Goal: Information Seeking & Learning: Understand process/instructions

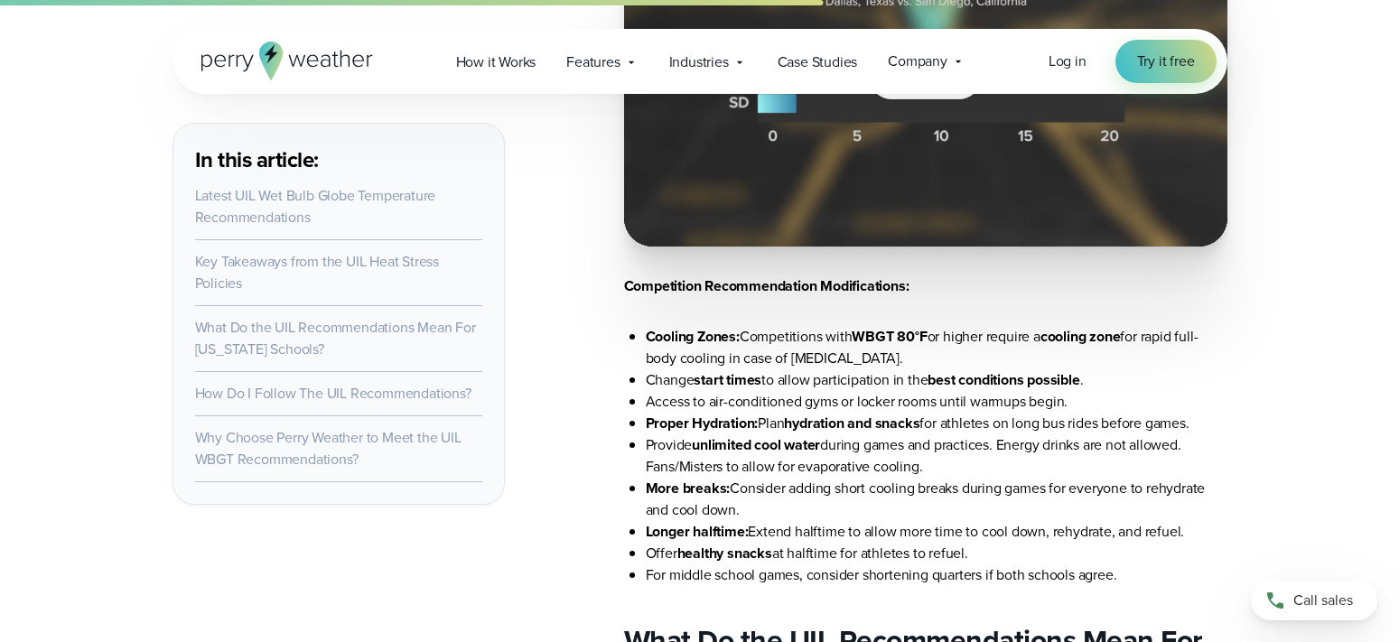
scroll to position [4189, 0]
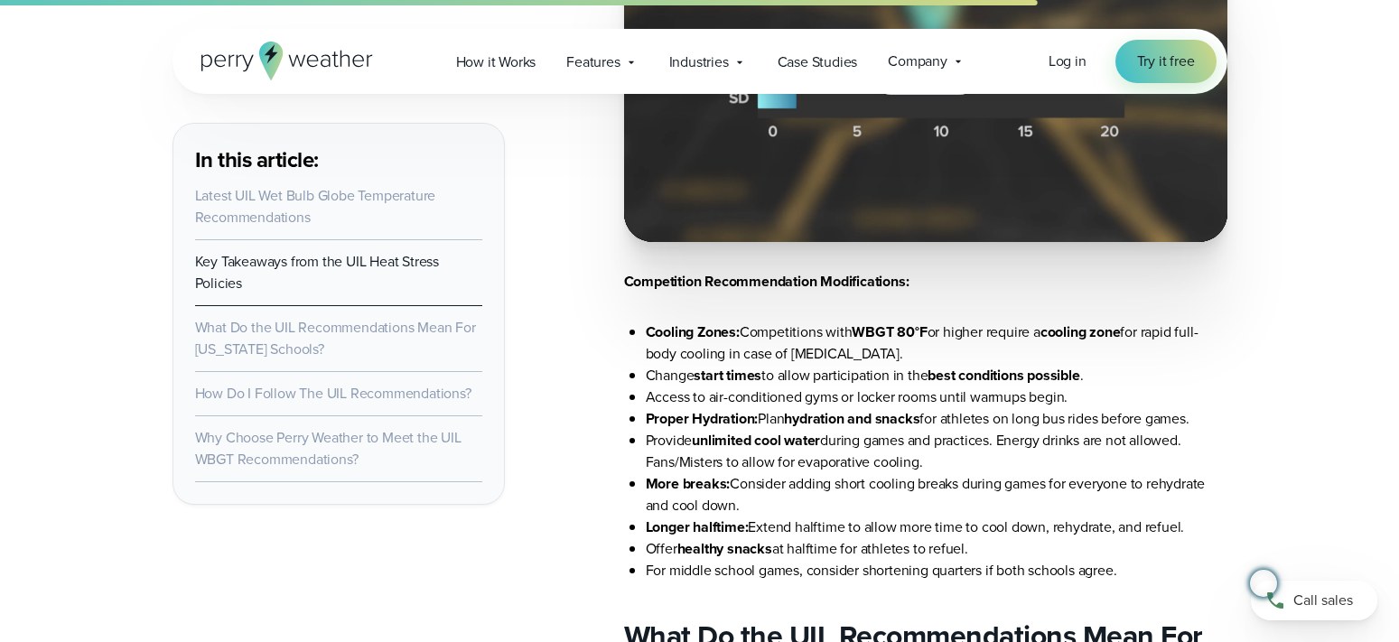
drag, startPoint x: 766, startPoint y: 332, endPoint x: 784, endPoint y: 330, distance: 18.3
click at [768, 332] on li "Cooling Zones: Competitions with WBGT 80°F or higher require a cooling zone for…" at bounding box center [937, 343] width 582 height 43
click at [1026, 343] on li "Cooling Zones: Competitions with WBGT 80°F or higher require a cooling zone for…" at bounding box center [937, 343] width 582 height 43
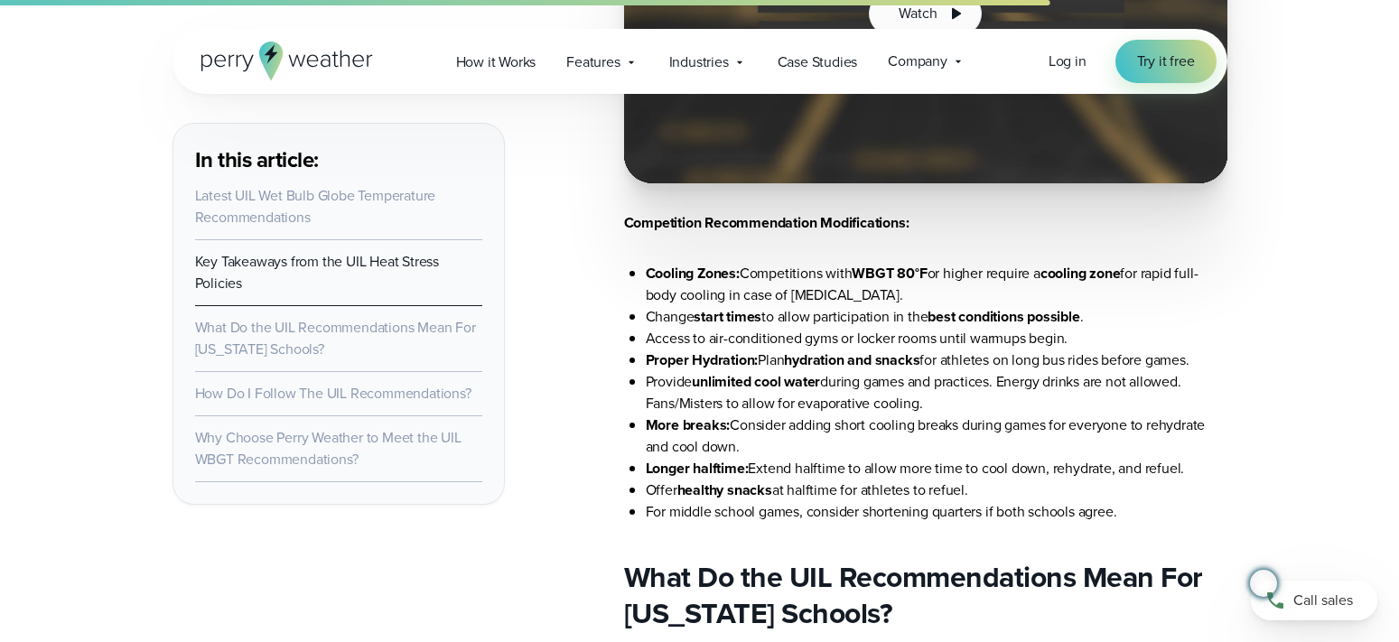
scroll to position [4279, 0]
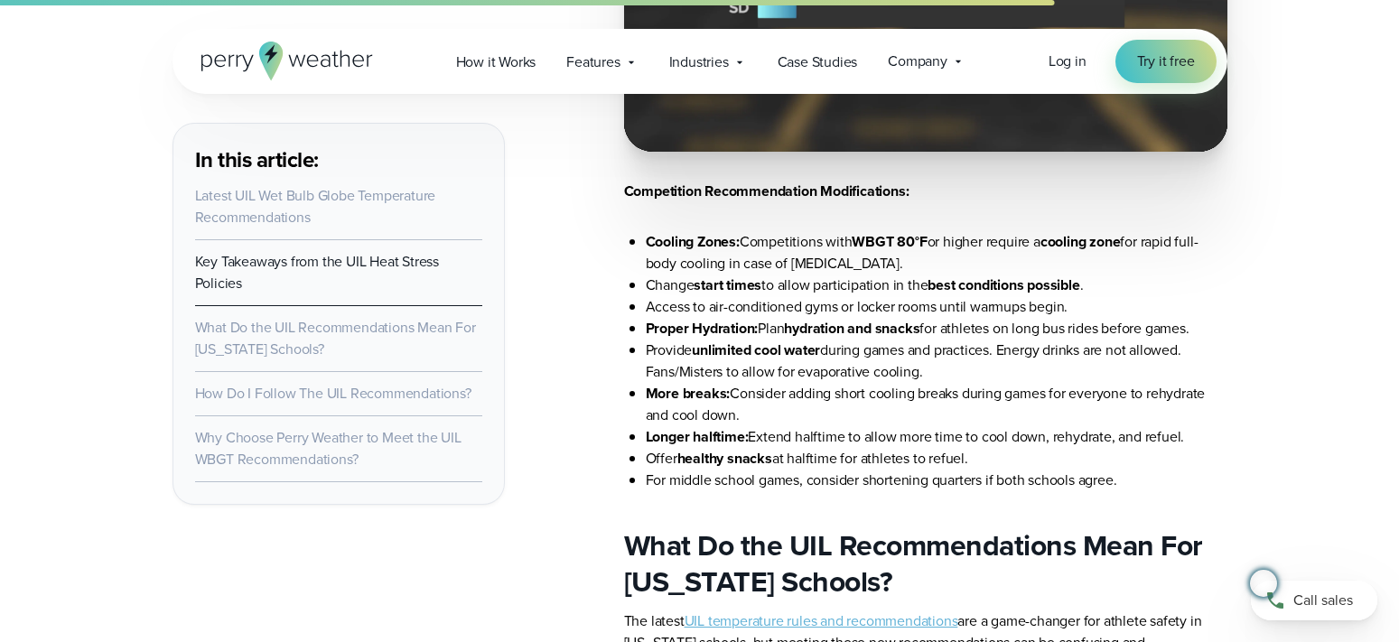
drag, startPoint x: 701, startPoint y: 328, endPoint x: 1146, endPoint y: 366, distance: 446.9
click at [1146, 366] on ul "Cooling Zones: Competitions with WBGT 80°F or higher require a cooling zone for…" at bounding box center [925, 361] width 603 height 260
click at [987, 370] on li "Provide unlimited cool water during games and practices. Energy drinks are not …" at bounding box center [937, 361] width 582 height 43
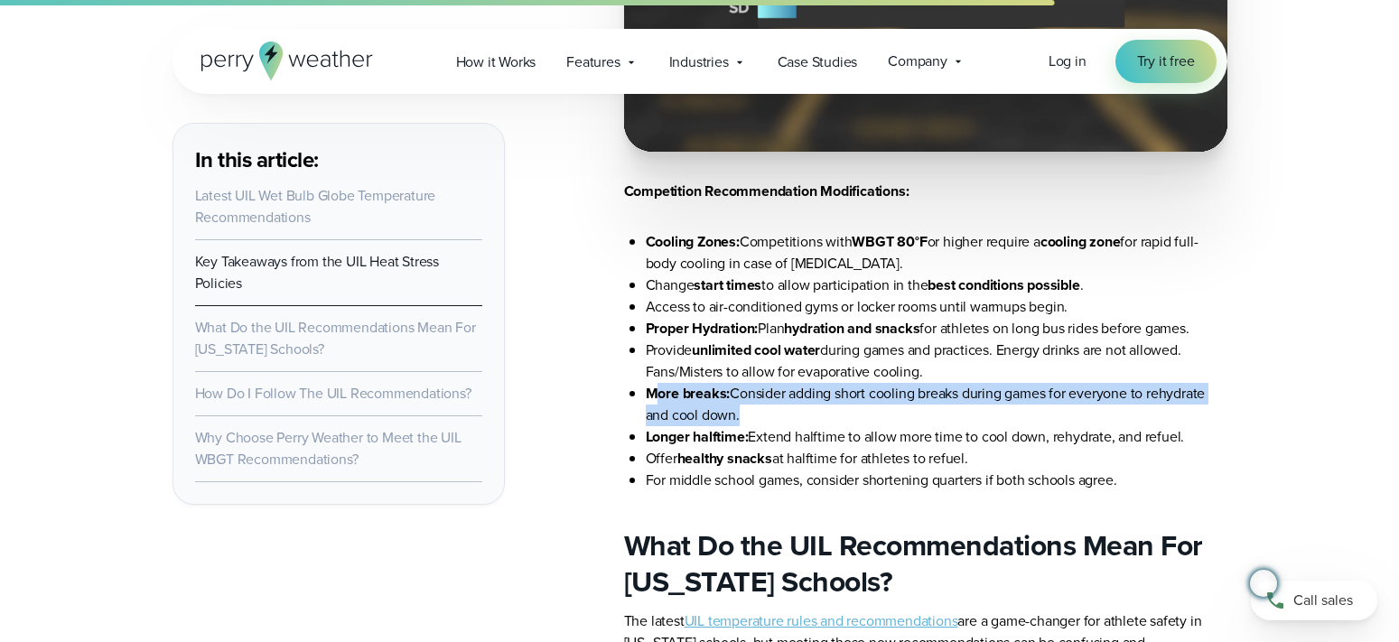
drag, startPoint x: 656, startPoint y: 390, endPoint x: 1150, endPoint y: 422, distance: 495.1
click at [1150, 422] on li "More breaks: Consider adding short cooling breaks during games for everyone to …" at bounding box center [937, 404] width 582 height 43
click at [1116, 422] on li "More breaks: Consider adding short cooling breaks during games for everyone to …" at bounding box center [937, 404] width 582 height 43
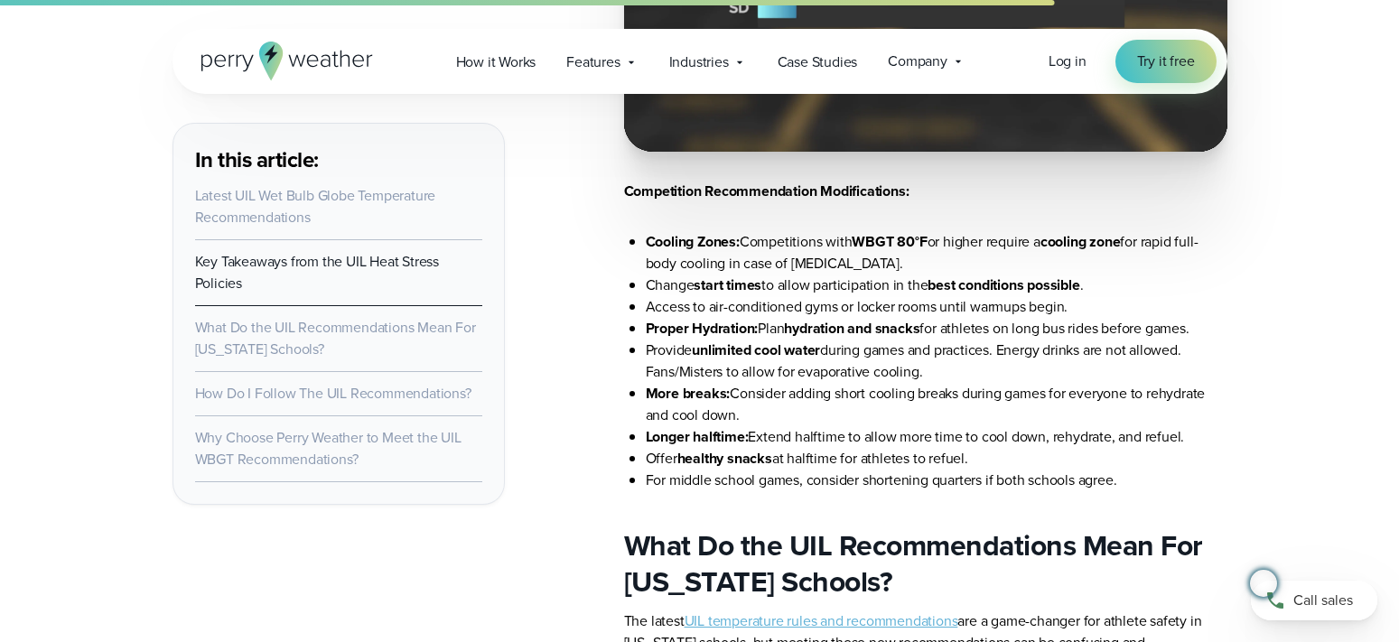
drag, startPoint x: 649, startPoint y: 457, endPoint x: 1015, endPoint y: 459, distance: 366.7
click at [1015, 459] on li "Offer healthy snacks at halftime for athletes to refuel." at bounding box center [937, 459] width 582 height 22
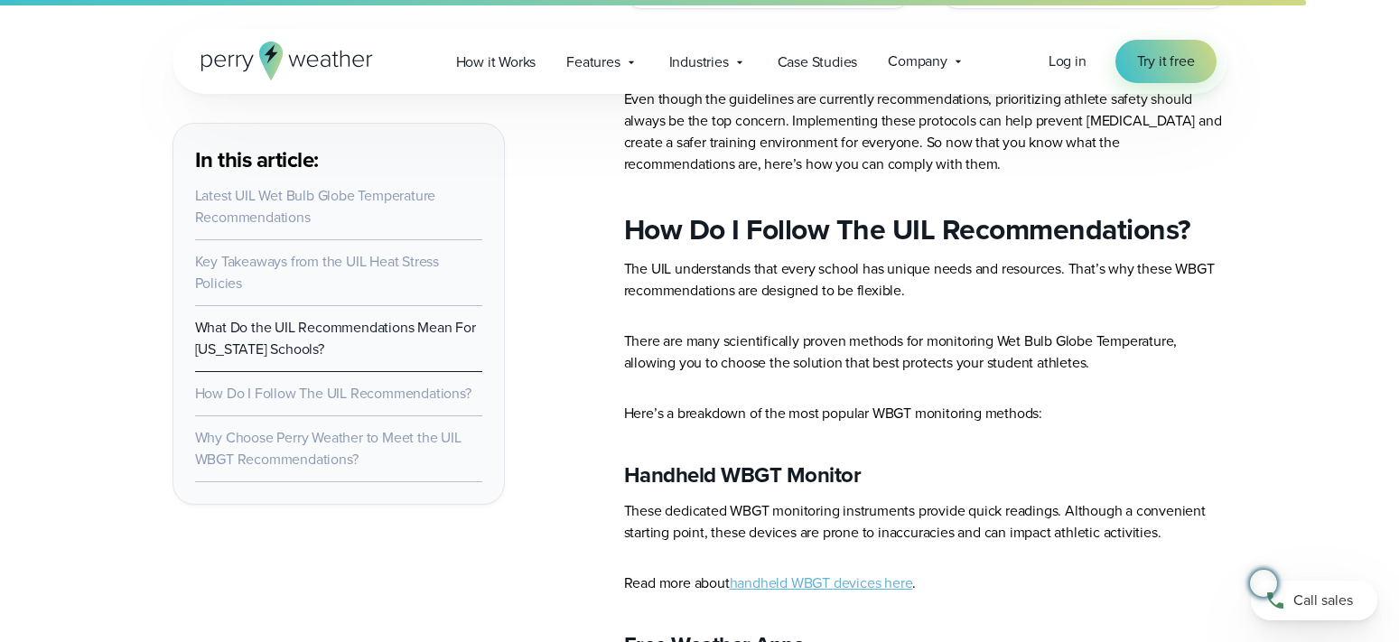
scroll to position [6176, 0]
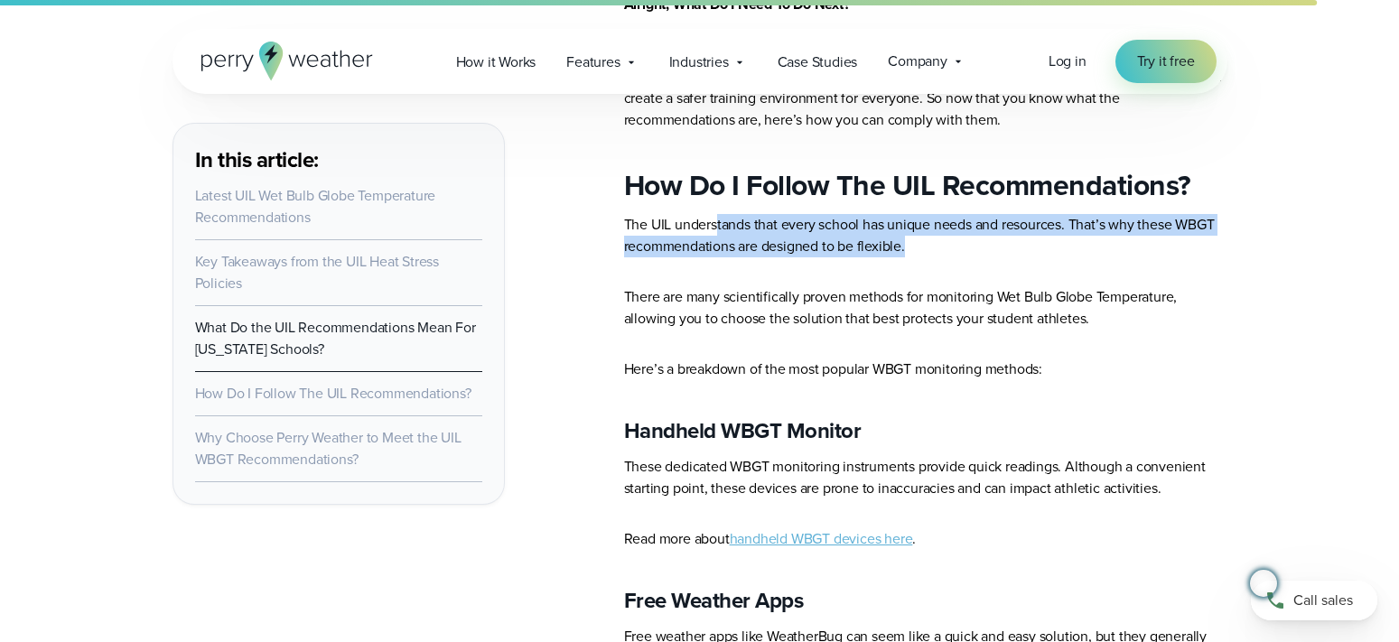
drag, startPoint x: 717, startPoint y: 207, endPoint x: 1016, endPoint y: 229, distance: 299.8
click at [1018, 228] on p "The UIL understands that every school has unique needs and resources. That’s wh…" at bounding box center [925, 235] width 603 height 43
click at [1014, 229] on p "The UIL understands that every school has unique needs and resources. That’s wh…" at bounding box center [925, 235] width 603 height 43
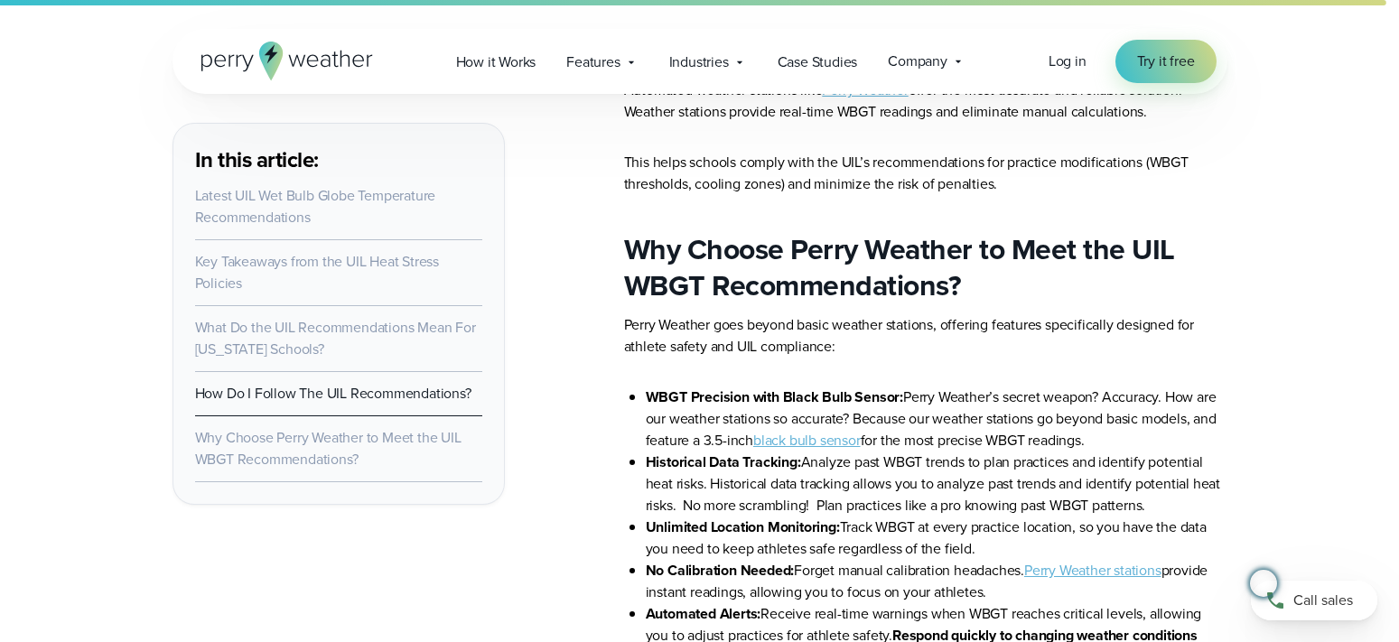
scroll to position [7350, 0]
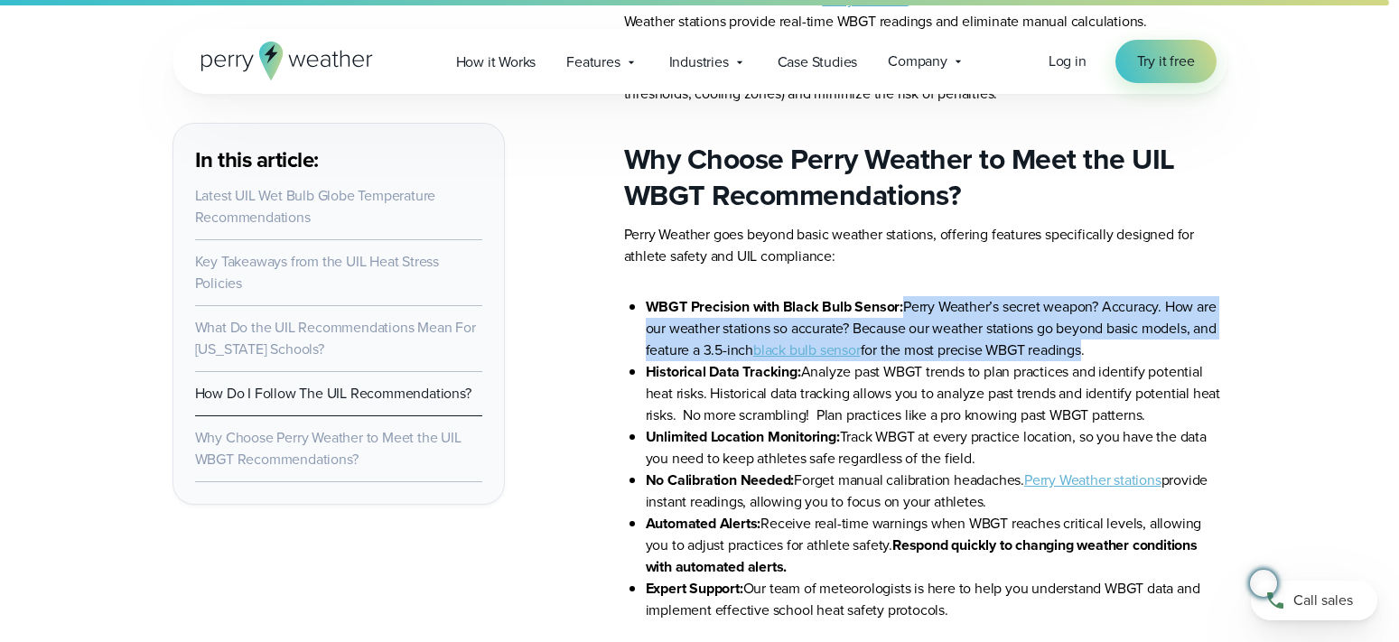
drag, startPoint x: 907, startPoint y: 286, endPoint x: 1084, endPoint y: 330, distance: 182.3
click at [1084, 330] on li "WBGT Precision with Black Bulb Sensor: Perry Weather’s secret weapon? Accuracy.…" at bounding box center [937, 328] width 582 height 65
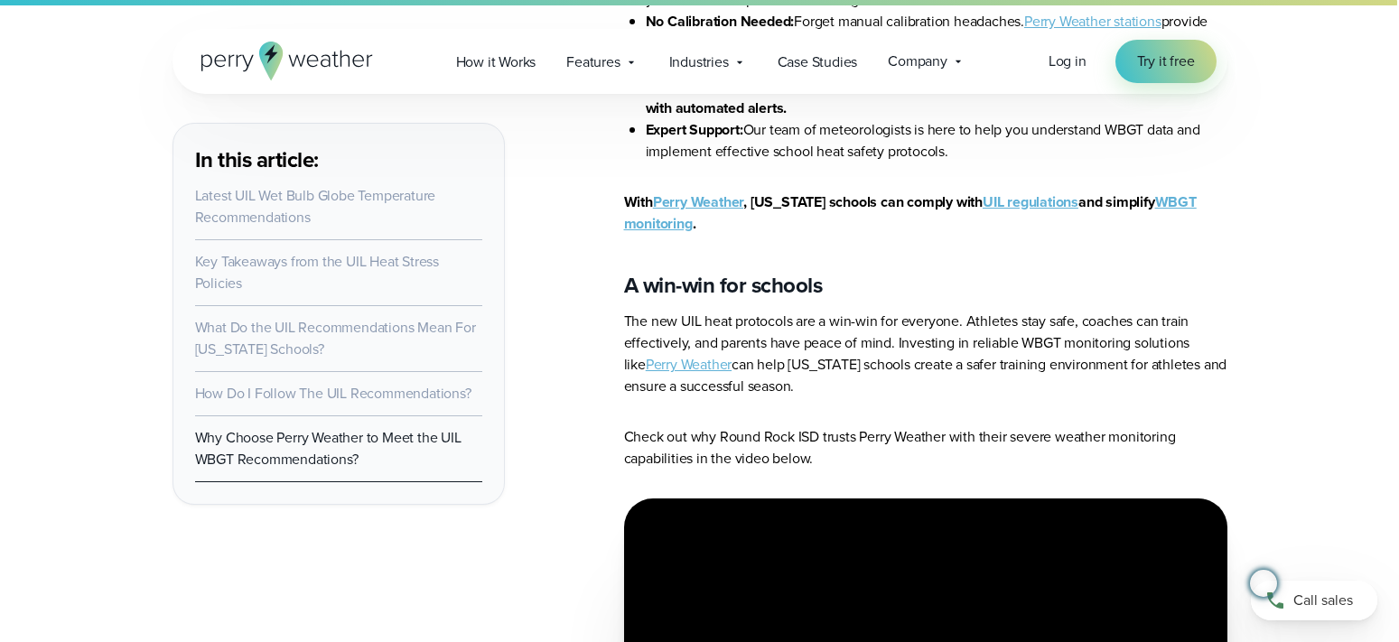
scroll to position [7892, 0]
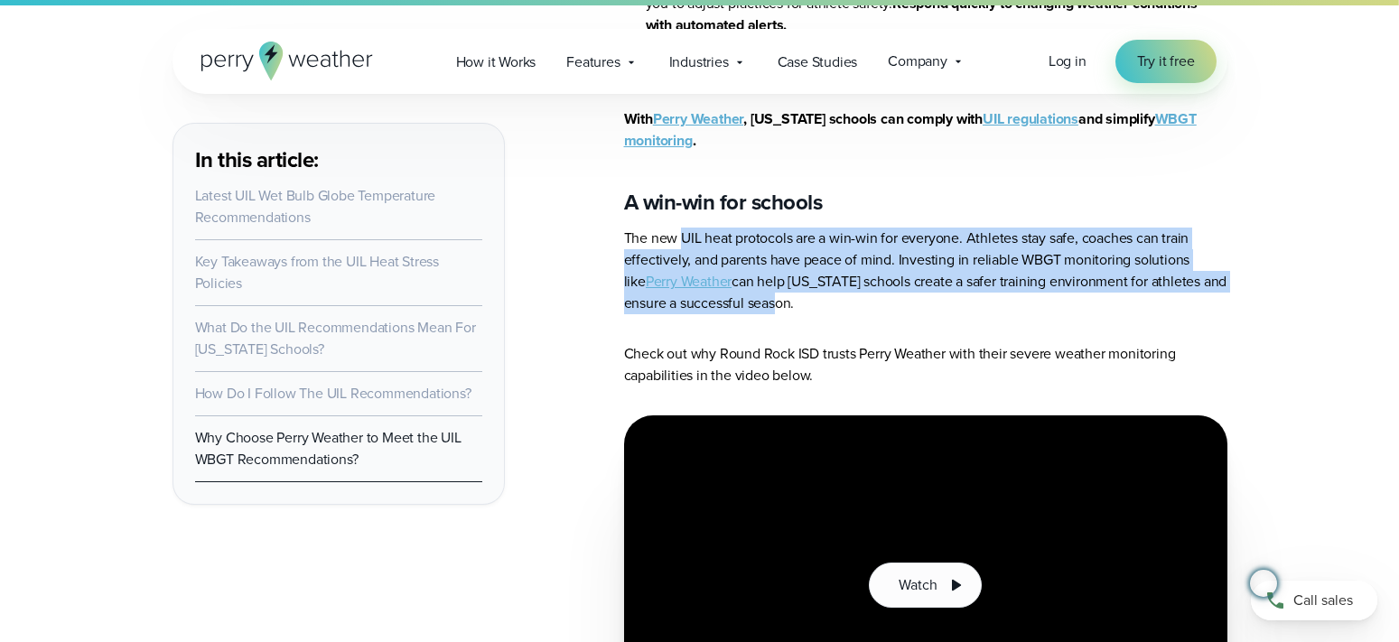
drag, startPoint x: 680, startPoint y: 218, endPoint x: 1071, endPoint y: 284, distance: 396.6
click at [1088, 285] on p "The new UIL heat protocols are a win-win for everyone. Athletes stay safe, coac…" at bounding box center [925, 271] width 603 height 87
click at [1068, 284] on p "The new UIL heat protocols are a win-win for everyone. Athletes stay safe, coac…" at bounding box center [925, 271] width 603 height 87
click at [871, 266] on p "The new UIL heat protocols are a win-win for everyone. Athletes stay safe, coac…" at bounding box center [925, 271] width 603 height 87
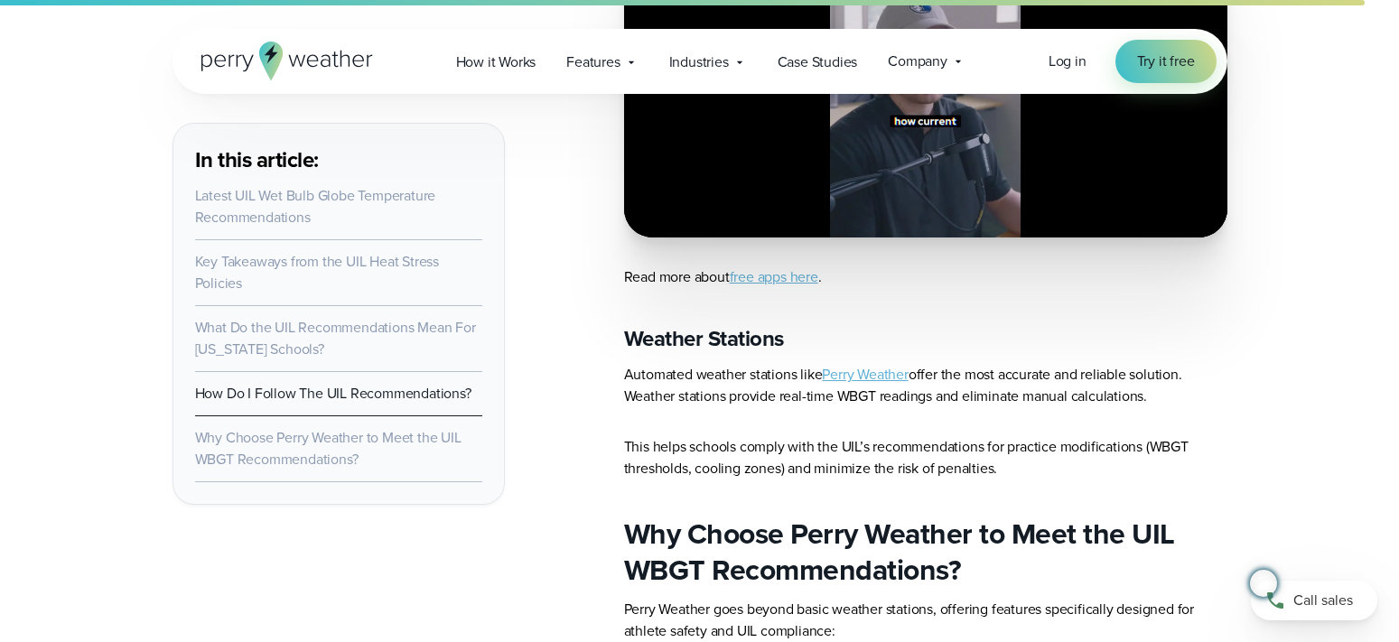
scroll to position [6628, 0]
